Goal: Transaction & Acquisition: Download file/media

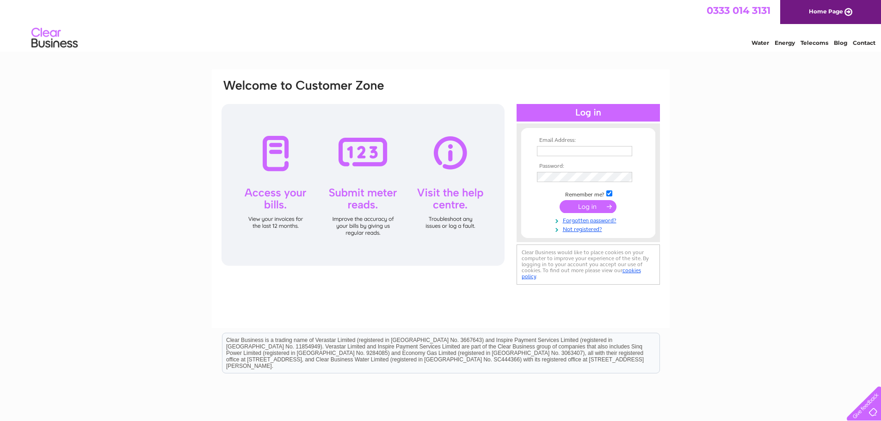
click at [545, 154] on input "text" at bounding box center [584, 151] width 95 height 10
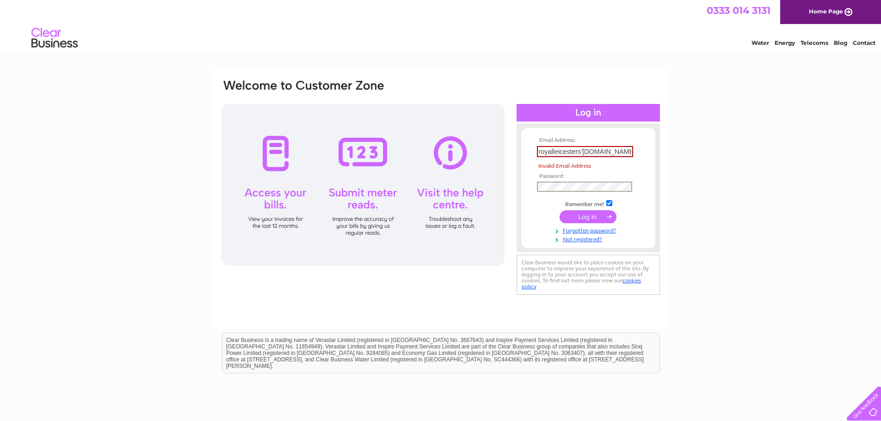
click at [546, 178] on tbody "Email Address: royalleicesters'yahoo.com Invalid Email Address Password: Rememb…" at bounding box center [587, 190] width 107 height 106
click at [582, 152] on input "royalleicesters'yahoo.com" at bounding box center [585, 151] width 96 height 11
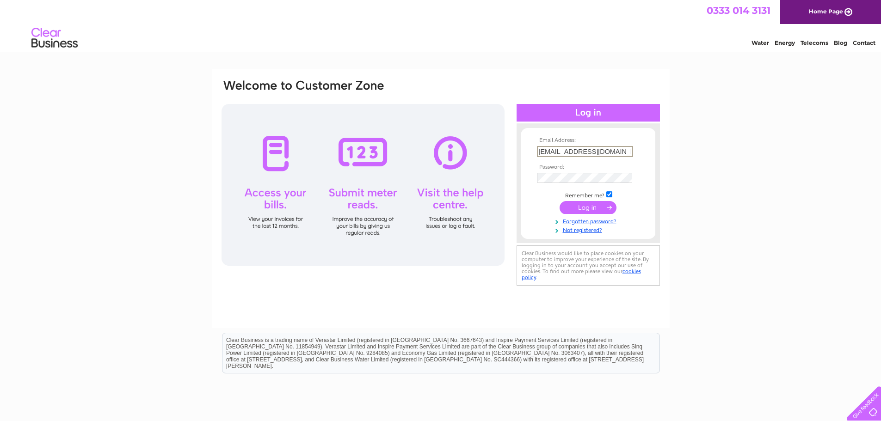
type input "royalleicesters@yahoo.com"
click at [578, 205] on input "submit" at bounding box center [587, 206] width 57 height 13
click at [600, 208] on input "submit" at bounding box center [587, 206] width 57 height 13
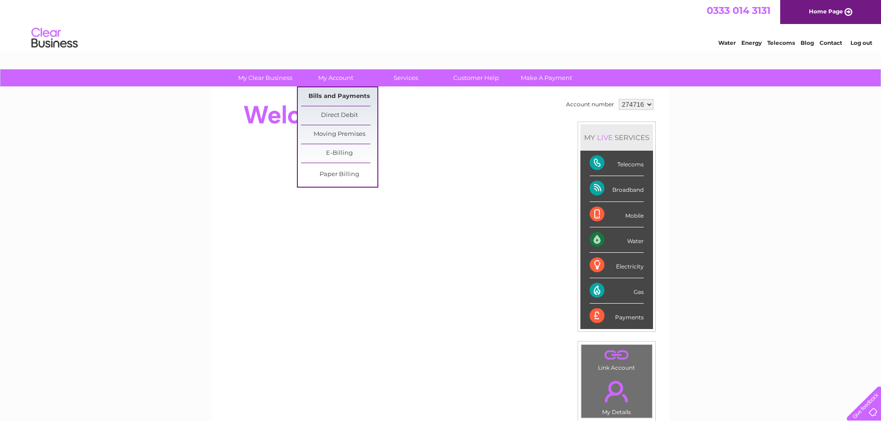
click at [326, 91] on link "Bills and Payments" at bounding box center [339, 96] width 76 height 18
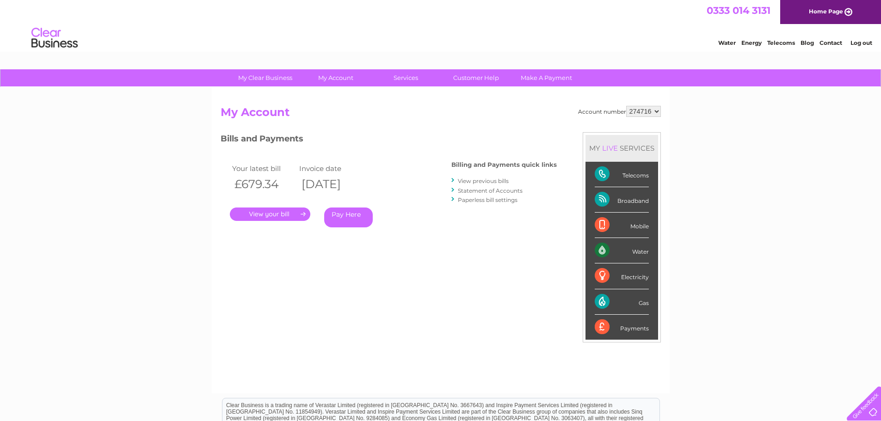
click at [480, 181] on link "View previous bills" at bounding box center [483, 181] width 51 height 7
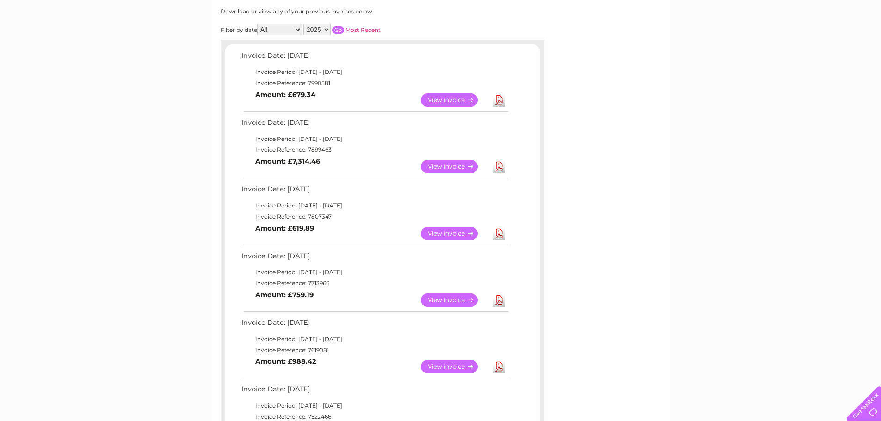
scroll to position [139, 0]
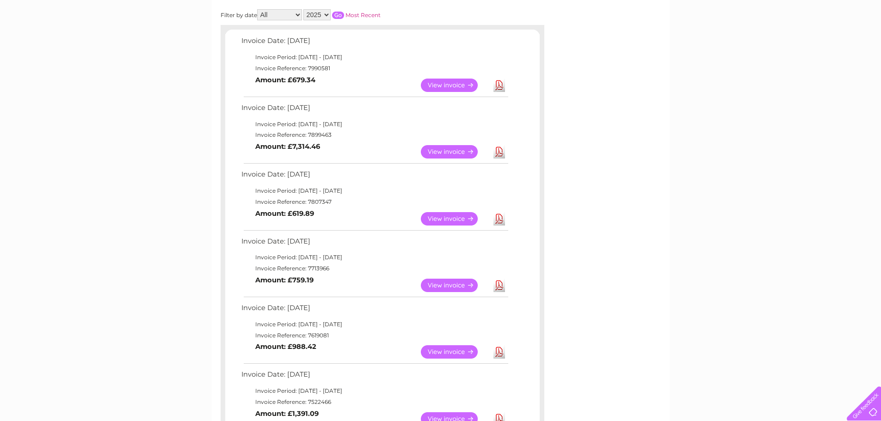
click at [497, 285] on link "Download" at bounding box center [499, 285] width 12 height 13
click at [497, 218] on link "Download" at bounding box center [499, 218] width 12 height 13
click at [492, 215] on td "Download" at bounding box center [499, 219] width 16 height 18
click at [497, 221] on link "Download" at bounding box center [499, 218] width 12 height 13
click at [500, 154] on link "Download" at bounding box center [499, 151] width 12 height 13
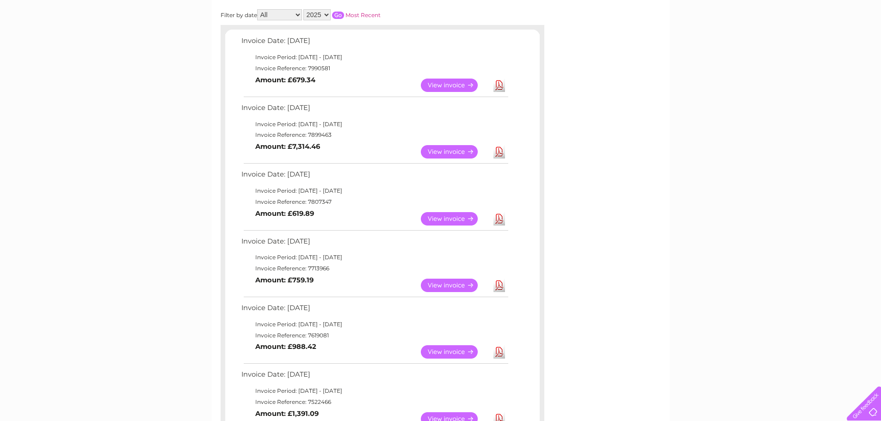
click at [495, 82] on link "Download" at bounding box center [499, 85] width 12 height 13
